Goal: Obtain resource: Obtain resource

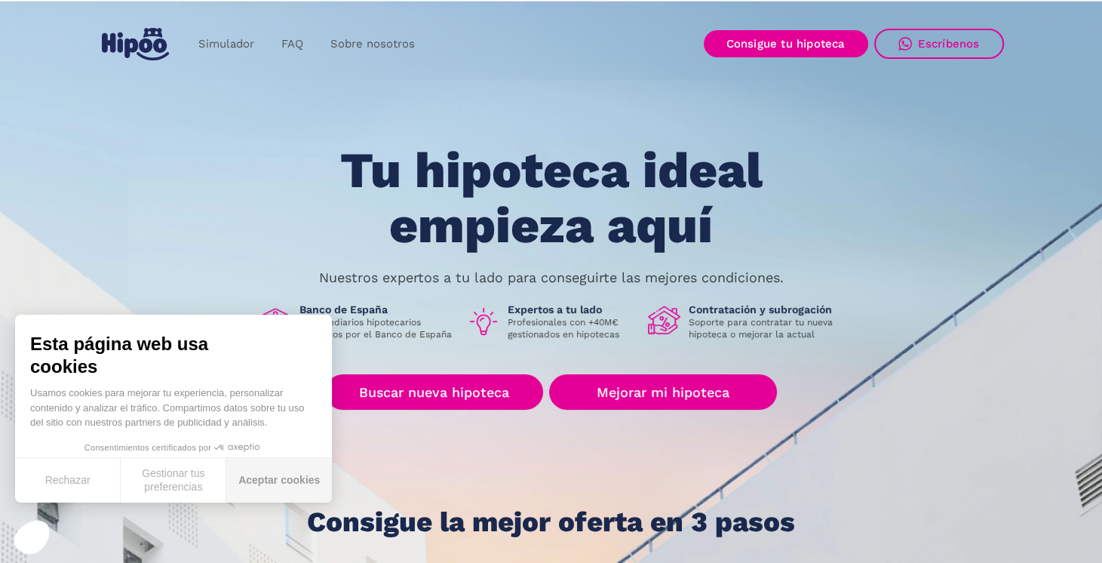
click at [262, 479] on button "Aceptar cookies" at bounding box center [279, 480] width 106 height 45
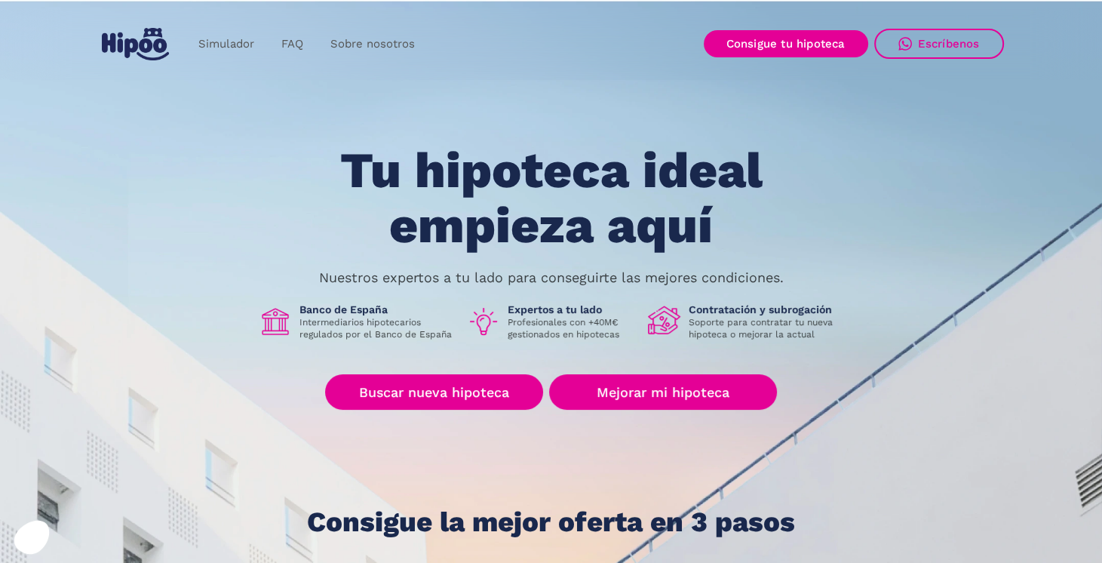
scroll to position [5, 0]
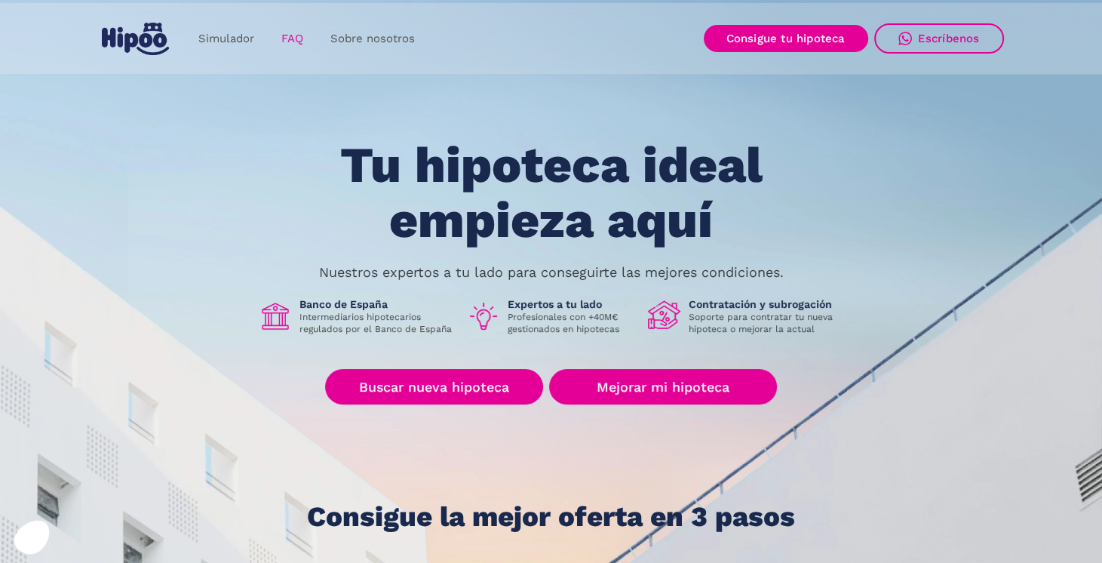
click at [291, 34] on link "FAQ" at bounding box center [292, 38] width 49 height 29
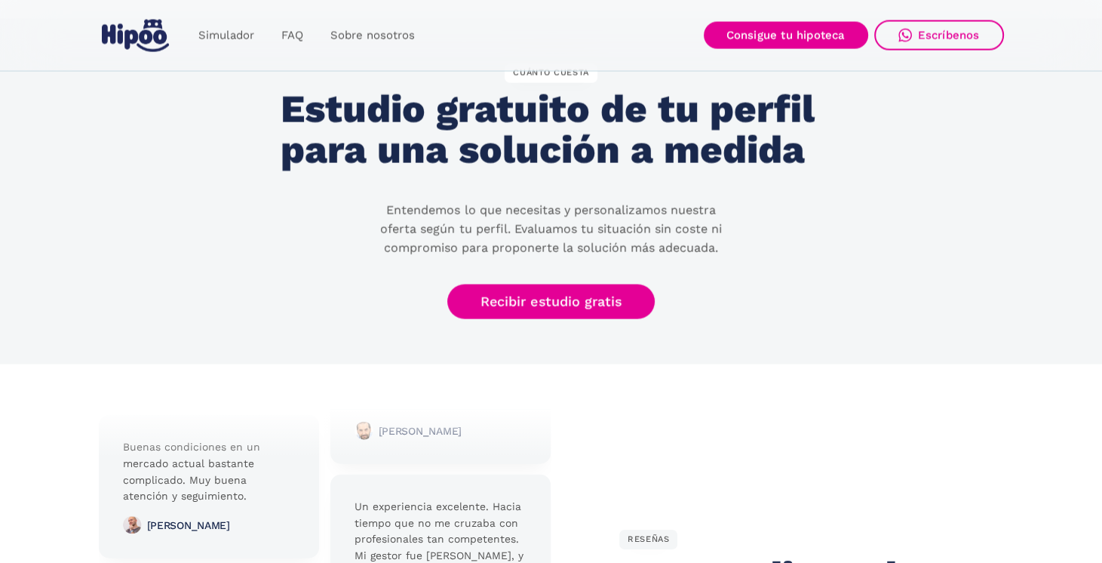
scroll to position [3087, 0]
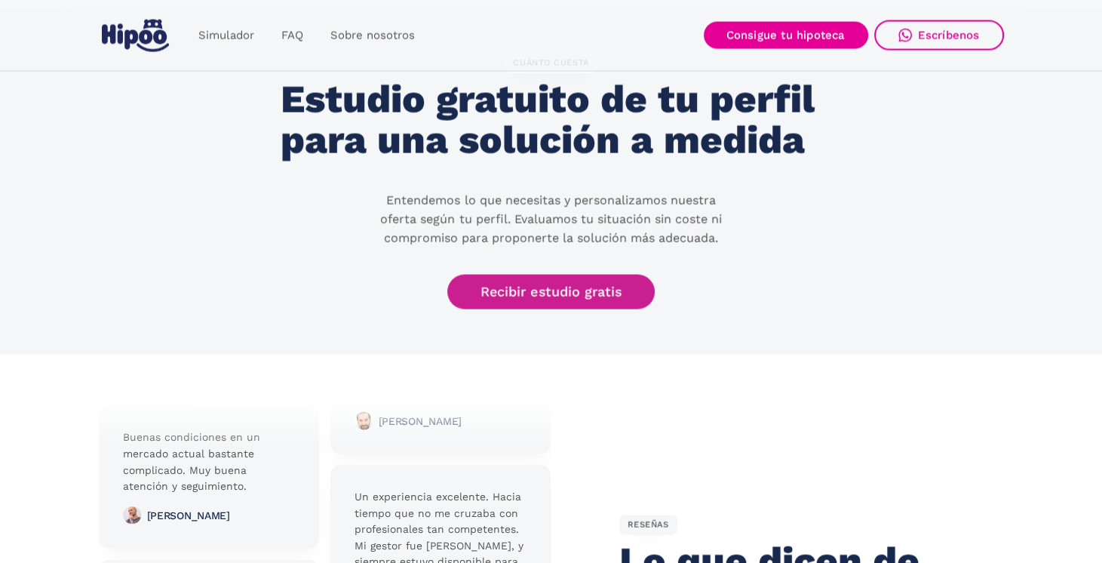
click at [517, 284] on link "Recibir estudio gratis" at bounding box center [551, 292] width 208 height 35
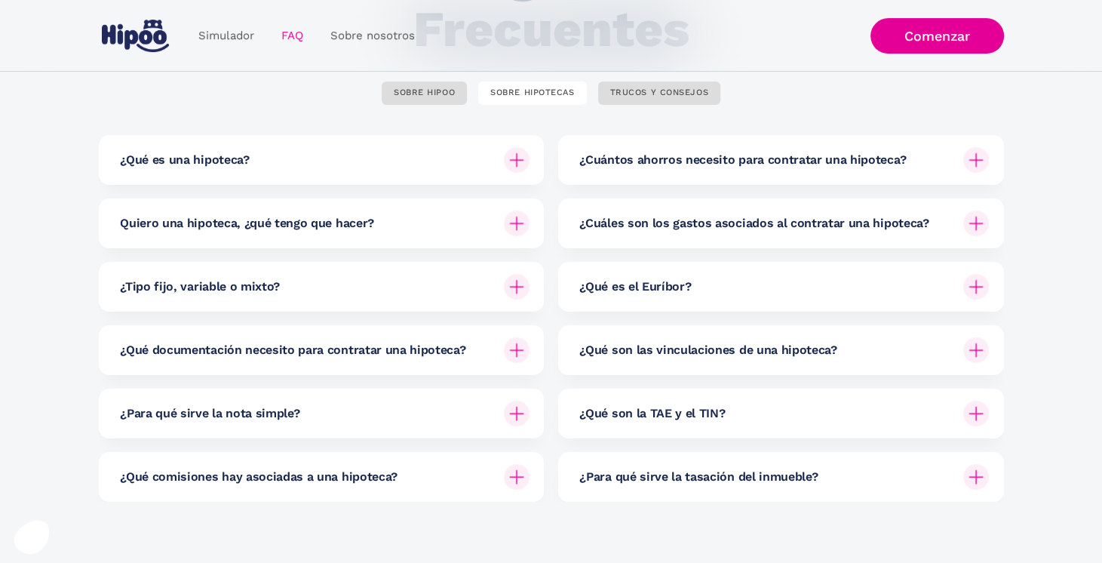
scroll to position [180, 0]
